Goal: Navigation & Orientation: Find specific page/section

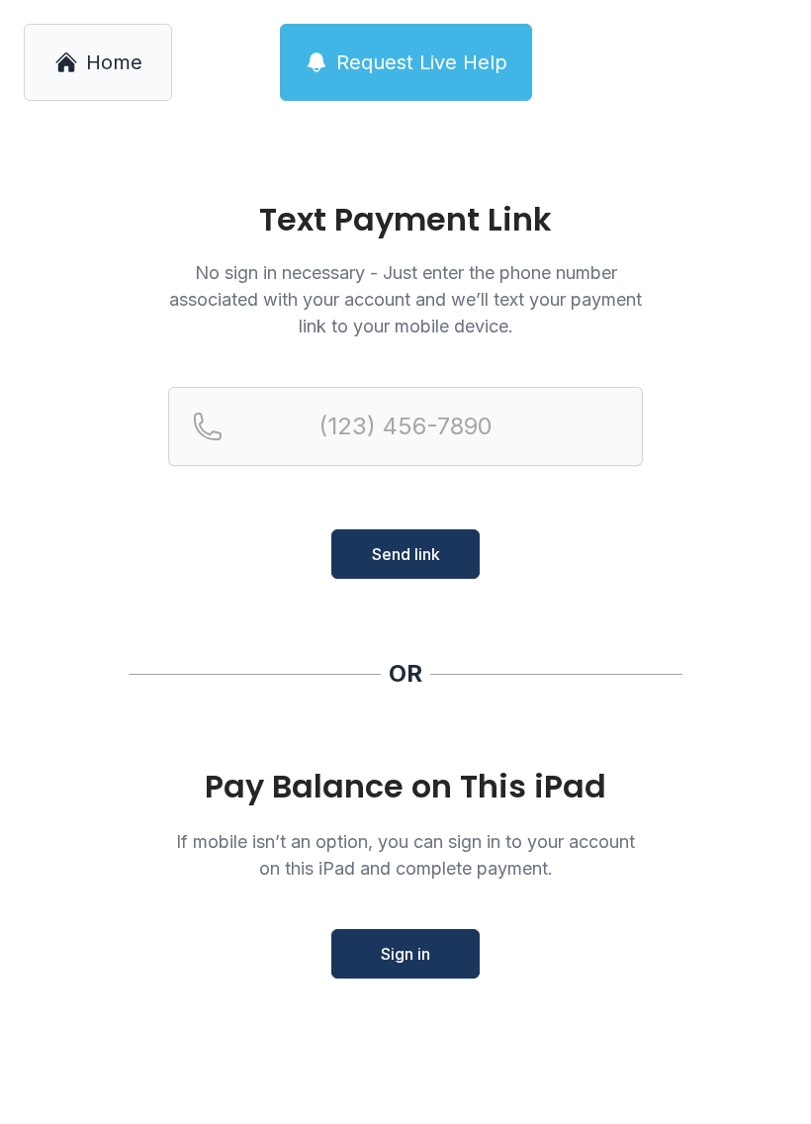
click at [105, 68] on span "Home" at bounding box center [114, 62] width 56 height 28
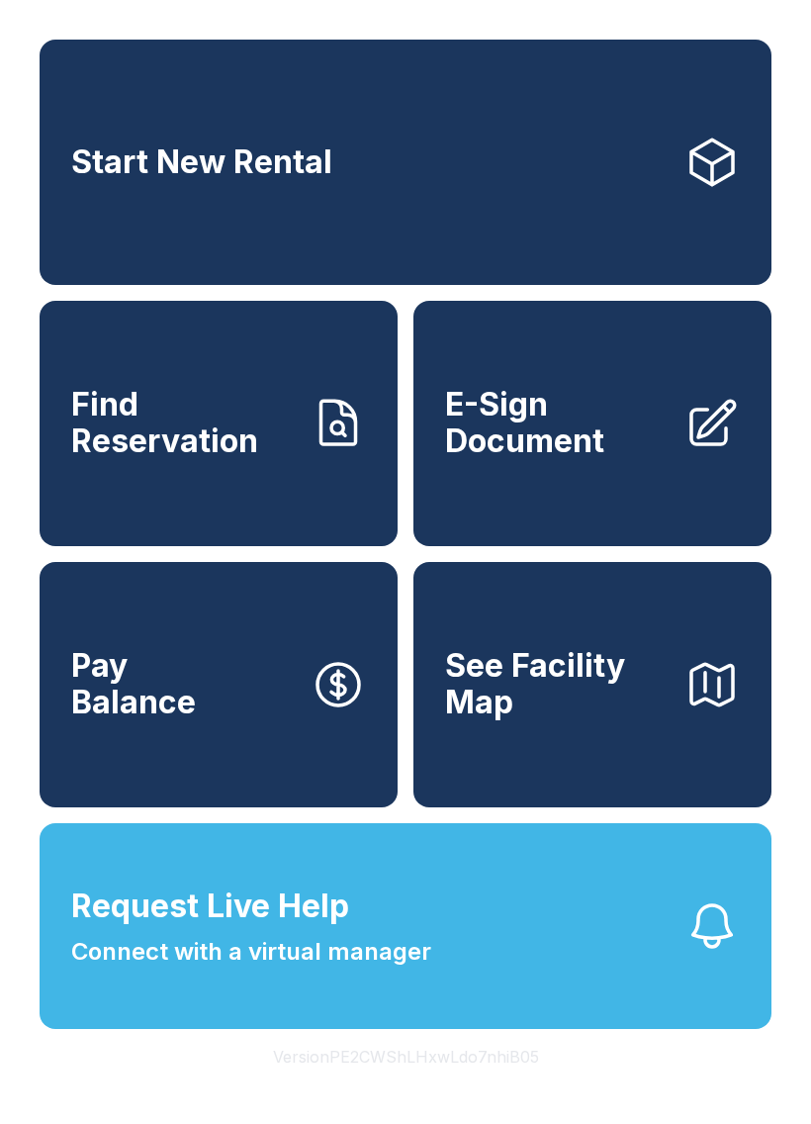
click at [237, 459] on span "Find Reservation" at bounding box center [183, 423] width 224 height 72
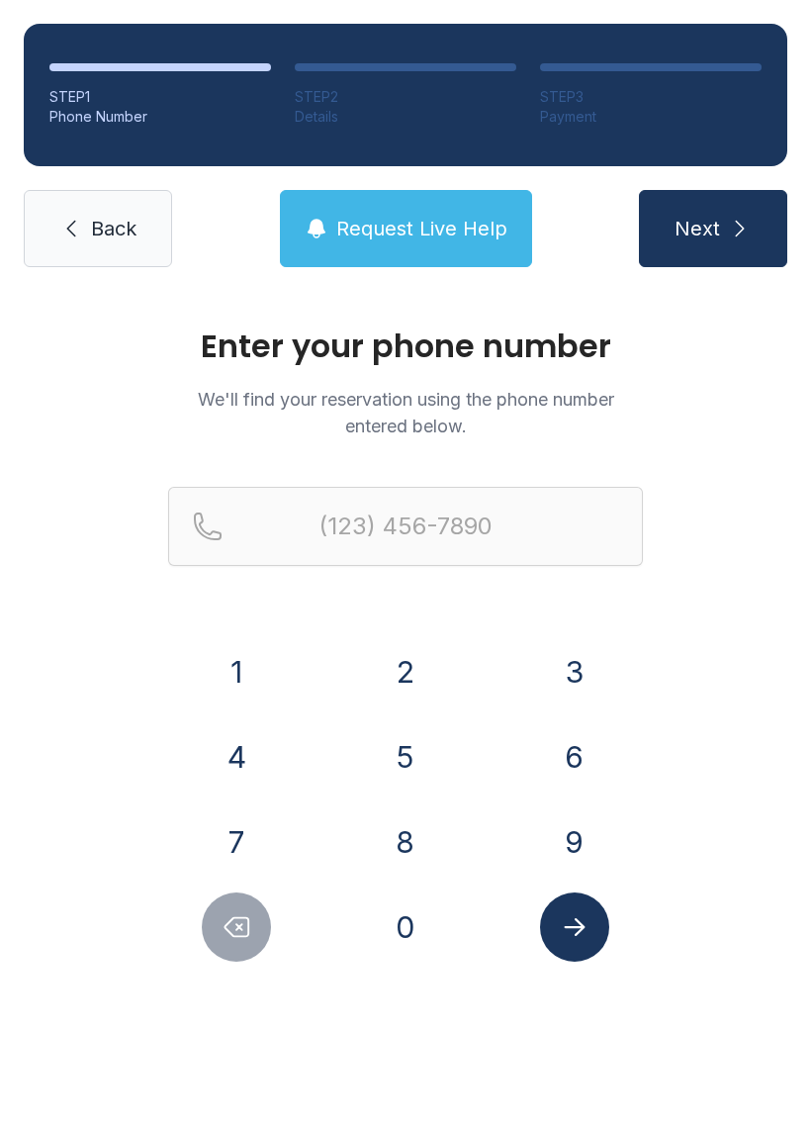
click at [438, 232] on span "Request Live Help" at bounding box center [421, 229] width 171 height 28
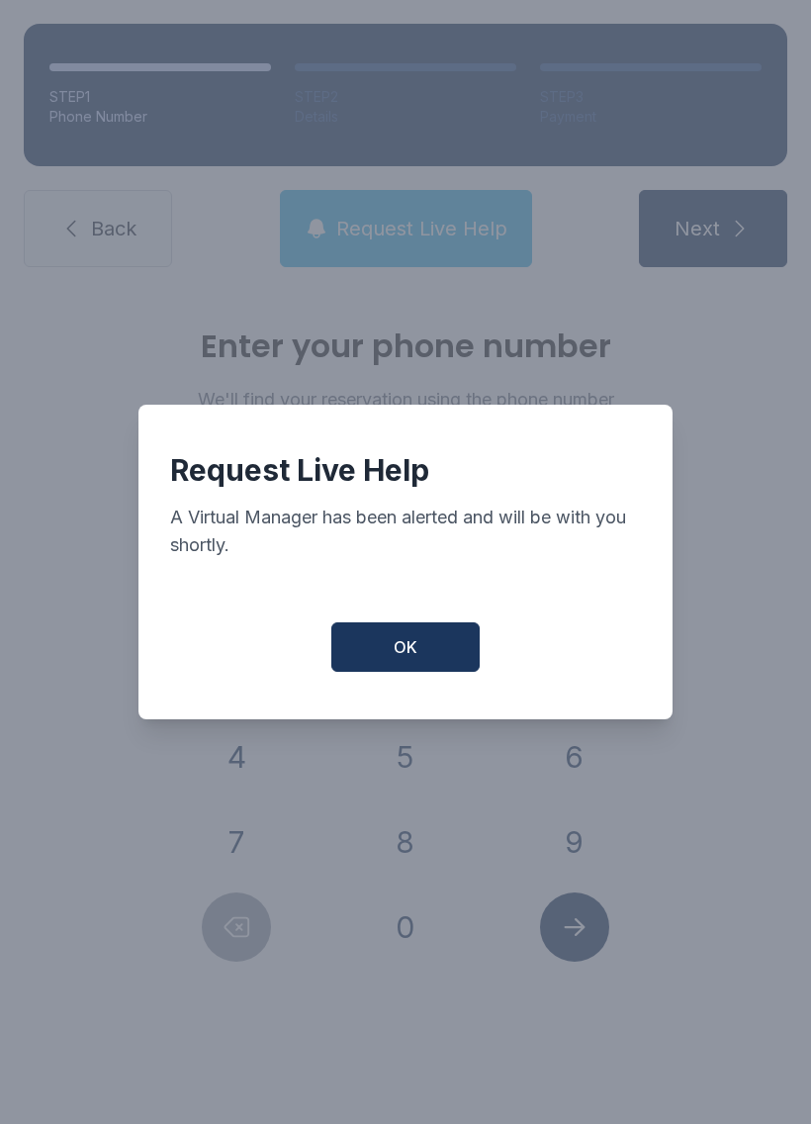
click at [415, 647] on span "OK" at bounding box center [406, 647] width 24 height 24
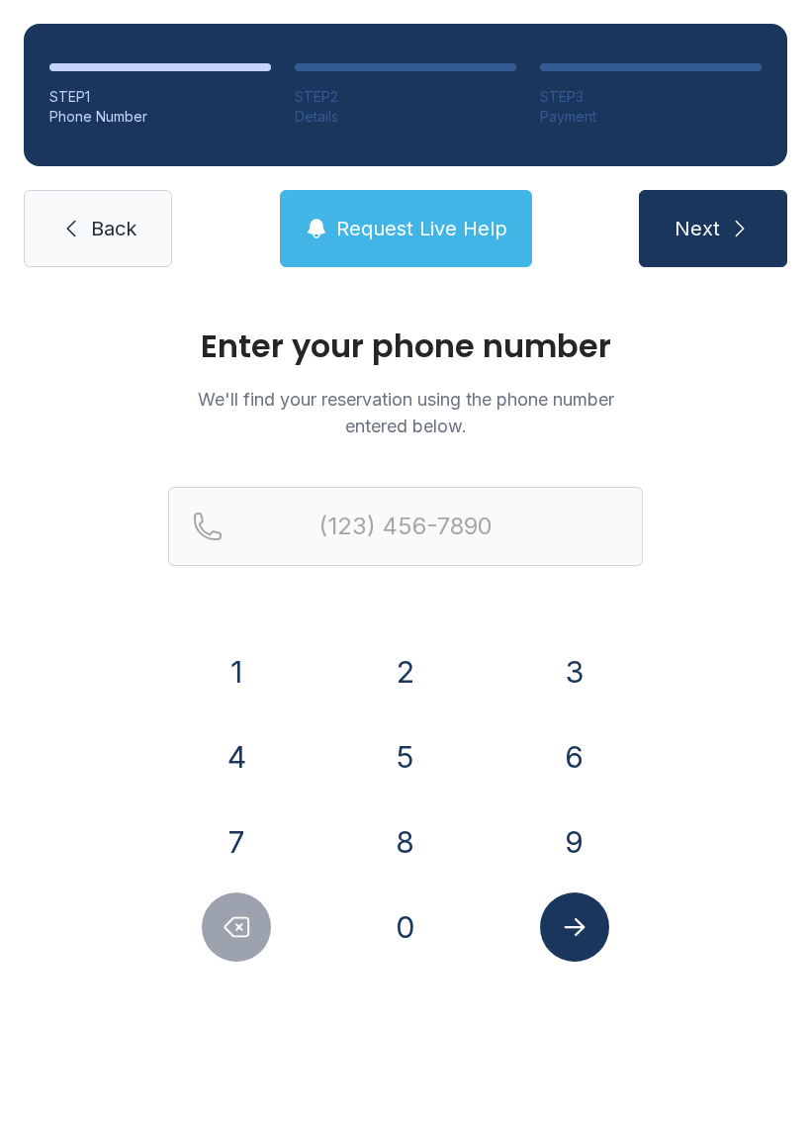
click at [87, 225] on link "Back" at bounding box center [98, 228] width 148 height 77
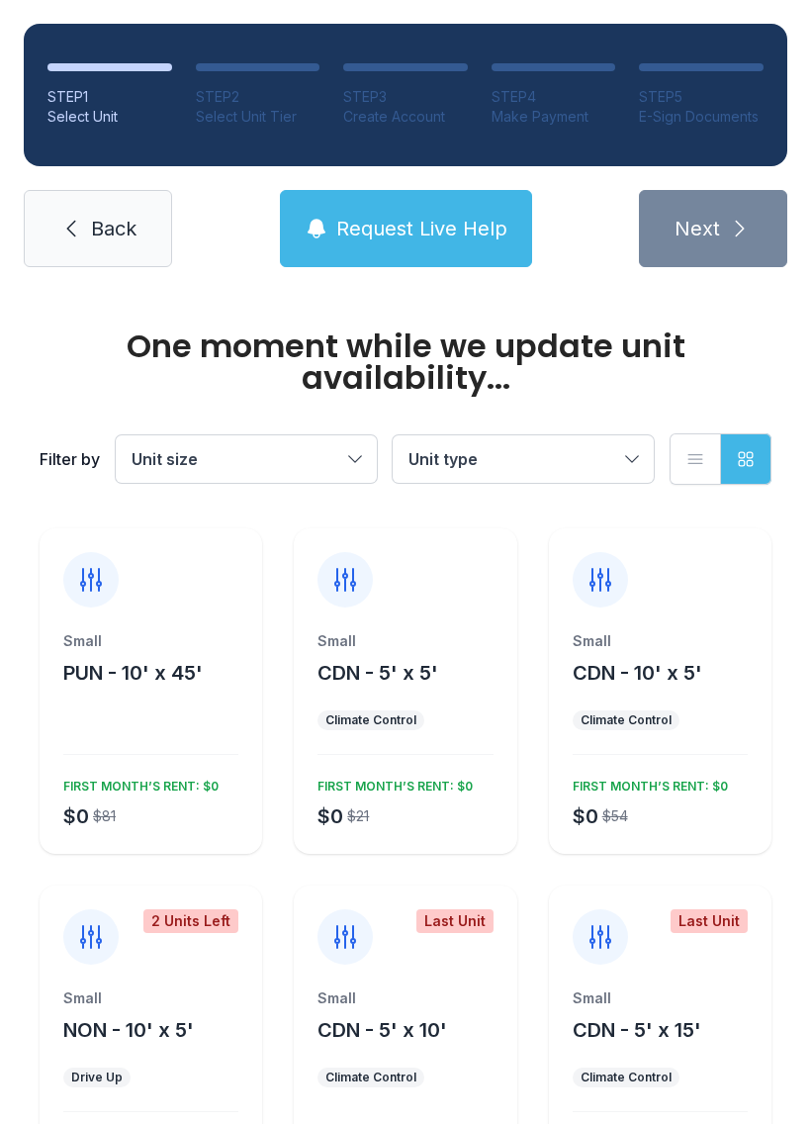
click at [132, 218] on span "Back" at bounding box center [114, 229] width 46 height 28
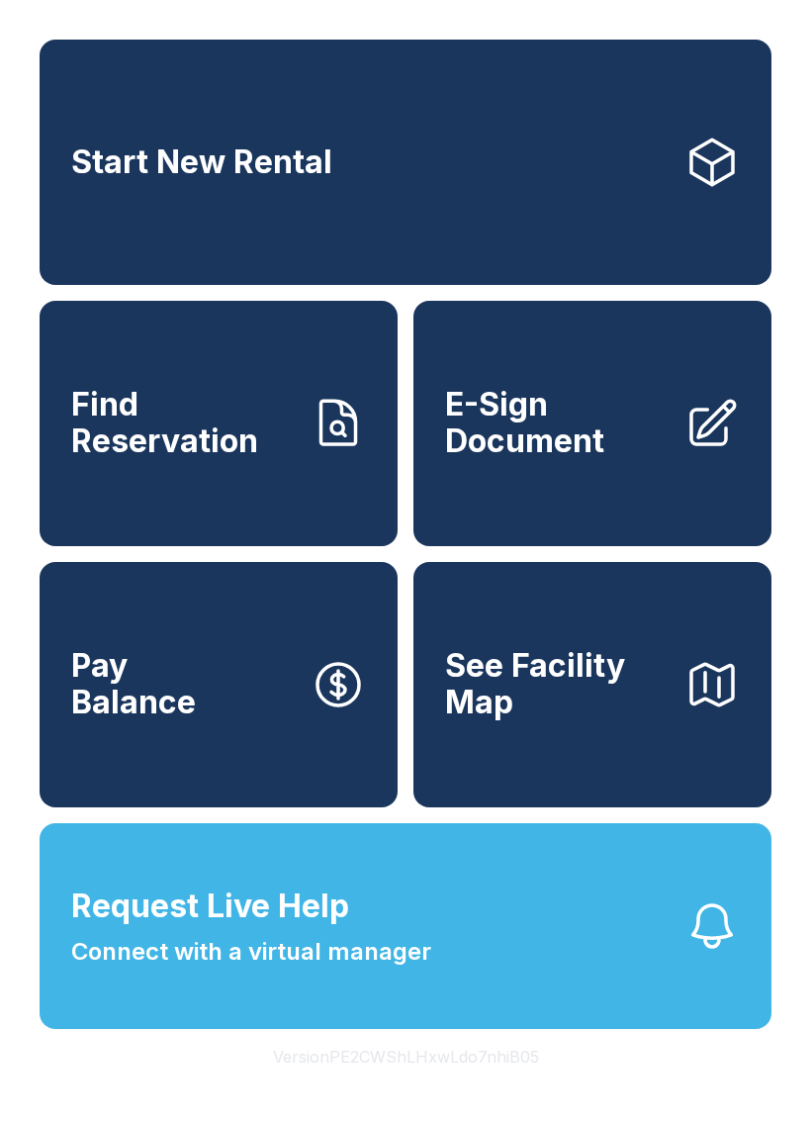
click at [428, 918] on button "Request Live Help Connect with a virtual manager" at bounding box center [406, 926] width 732 height 206
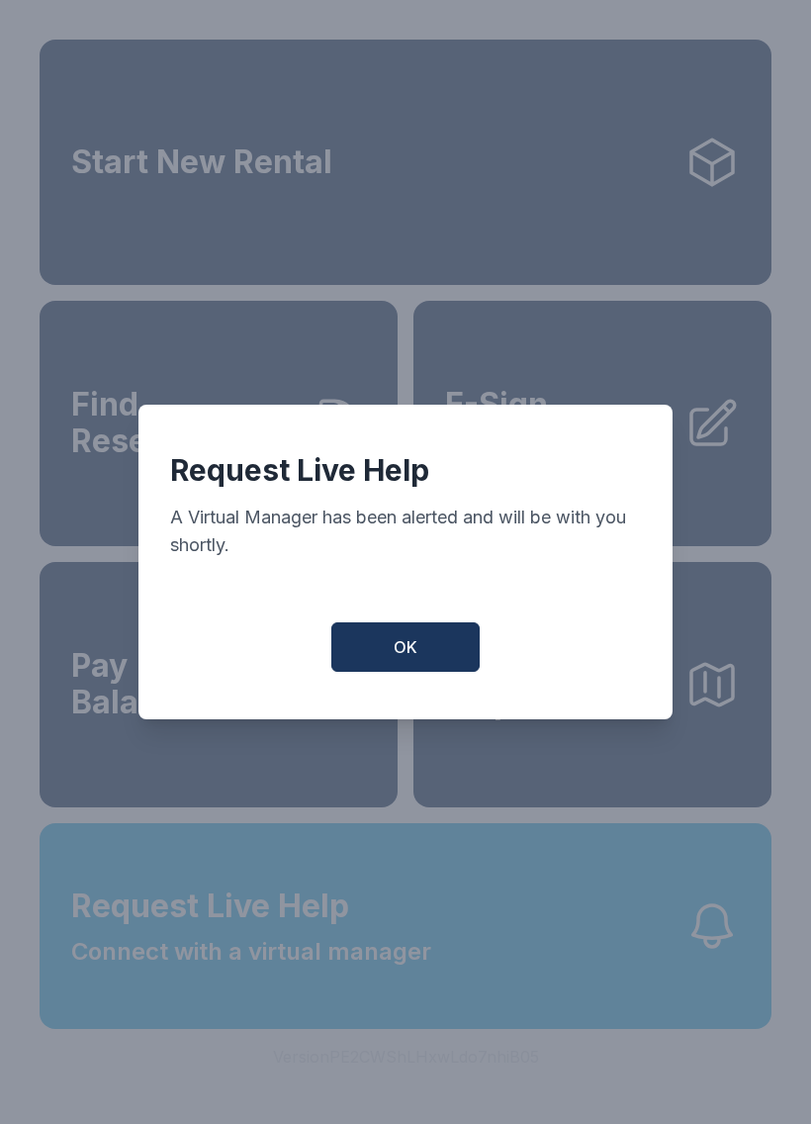
click at [431, 654] on button "OK" at bounding box center [405, 646] width 148 height 49
